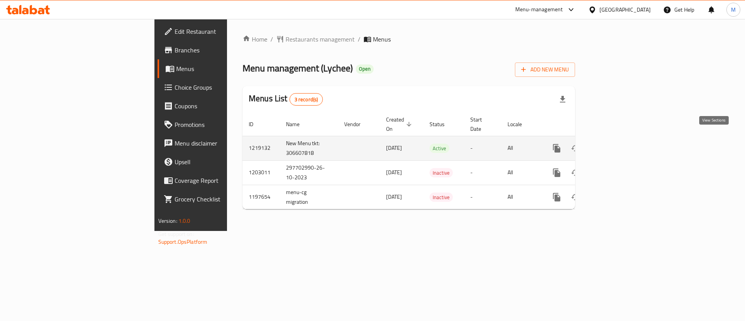
click at [617, 144] on icon "enhanced table" at bounding box center [612, 148] width 9 height 9
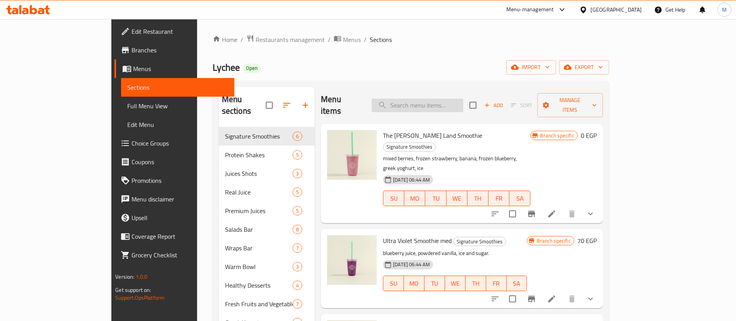
click at [463, 101] on input "search" at bounding box center [418, 106] width 92 height 14
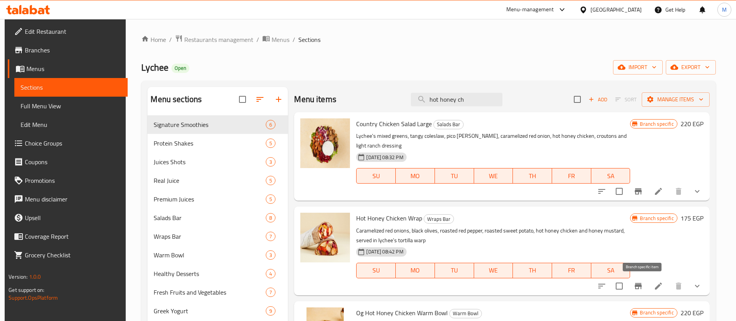
type input "hot honey ch"
click at [643, 283] on icon "Branch-specific-item" at bounding box center [638, 285] width 9 height 9
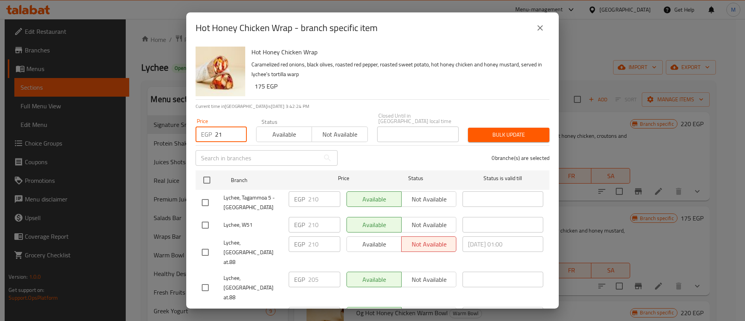
click at [222, 127] on input "21" at bounding box center [231, 135] width 32 height 16
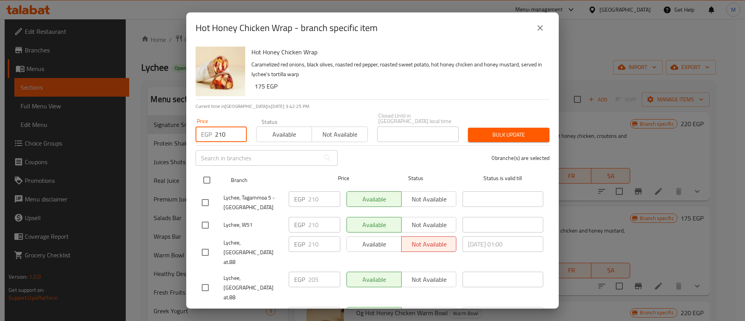
type input "210"
click at [206, 172] on input "checkbox" at bounding box center [207, 180] width 16 height 16
checkbox input "true"
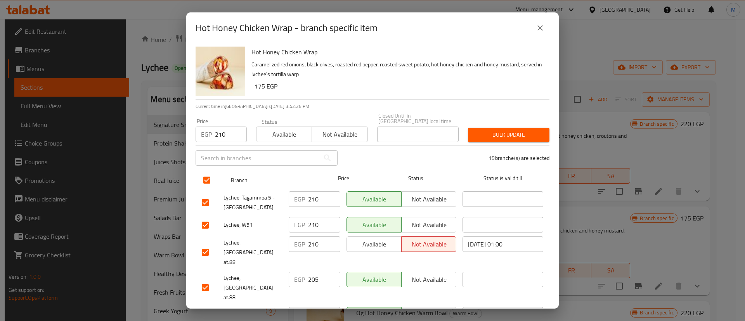
checkbox input "true"
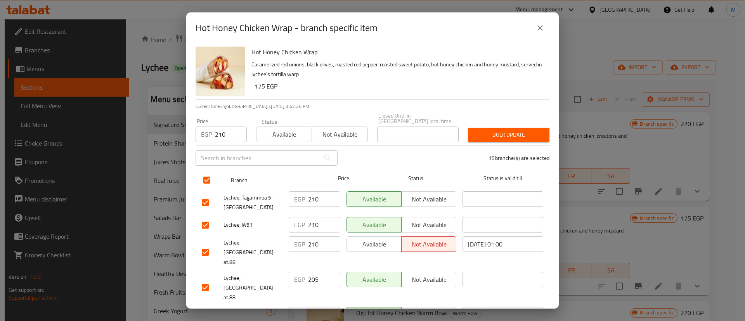
checkbox input "true"
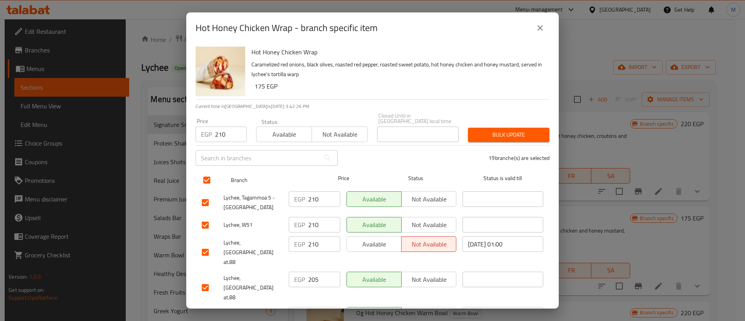
checkbox input "true"
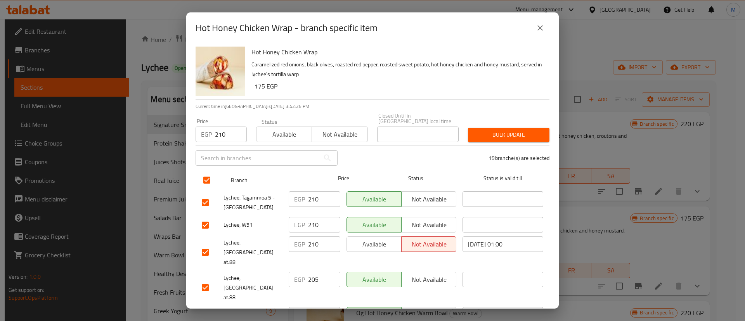
checkbox input "true"
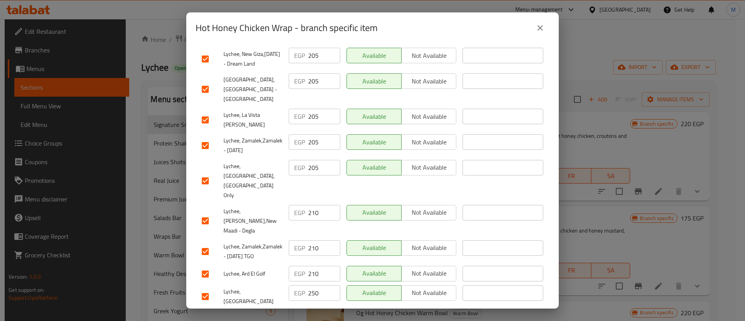
scroll to position [356, 0]
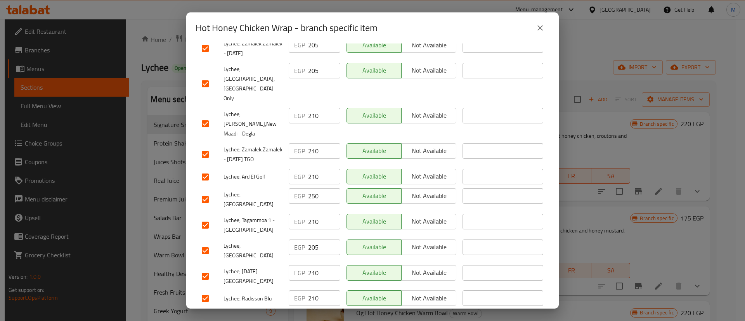
click at [206, 191] on input "checkbox" at bounding box center [205, 199] width 16 height 16
checkbox input "false"
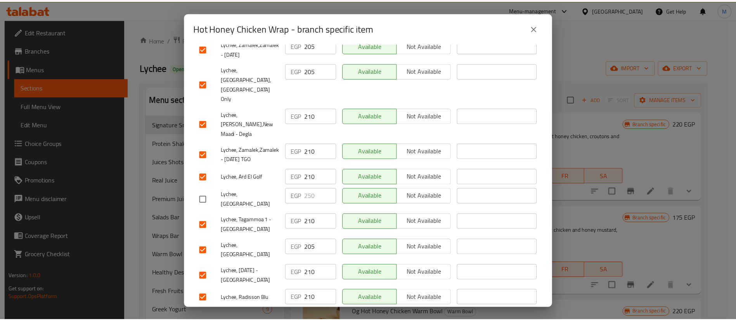
scroll to position [0, 0]
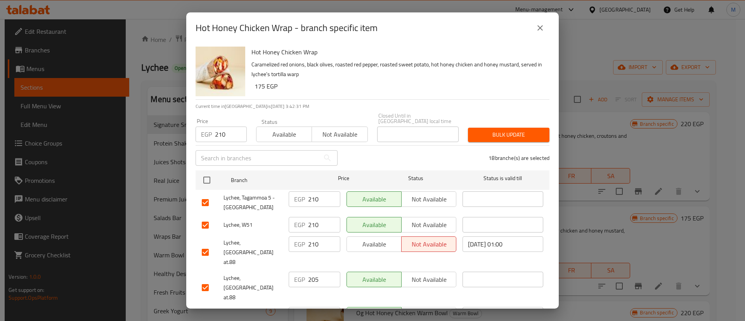
click at [485, 130] on span "Bulk update" at bounding box center [508, 135] width 69 height 10
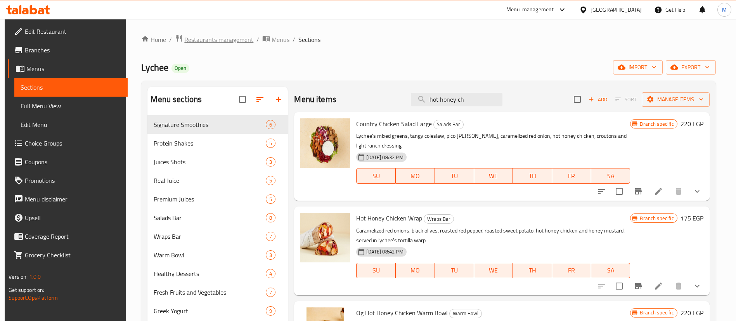
click at [227, 39] on span "Restaurants management" at bounding box center [218, 39] width 69 height 9
